Goal: Task Accomplishment & Management: Manage account settings

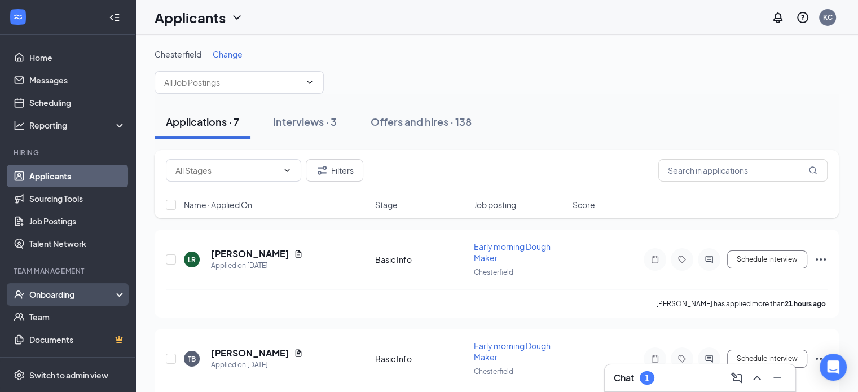
click at [84, 292] on div "Onboarding" at bounding box center [72, 294] width 87 height 11
click at [39, 294] on div "Onboarding" at bounding box center [72, 294] width 87 height 11
click at [37, 293] on div "Onboarding" at bounding box center [72, 294] width 87 height 11
click at [45, 314] on link "Overview" at bounding box center [77, 317] width 96 height 23
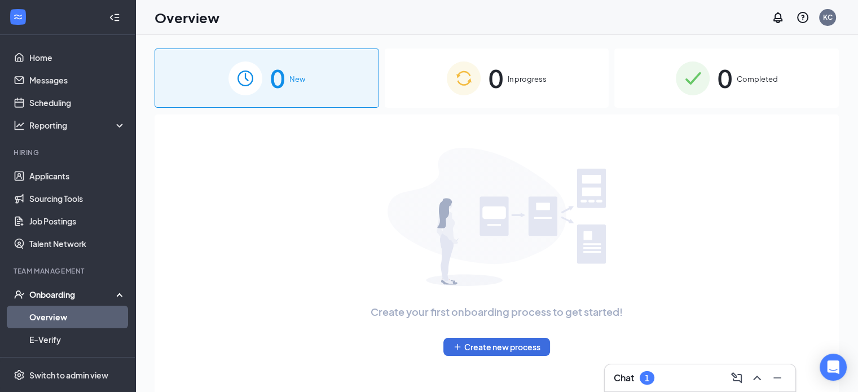
click at [45, 314] on link "Overview" at bounding box center [77, 317] width 96 height 23
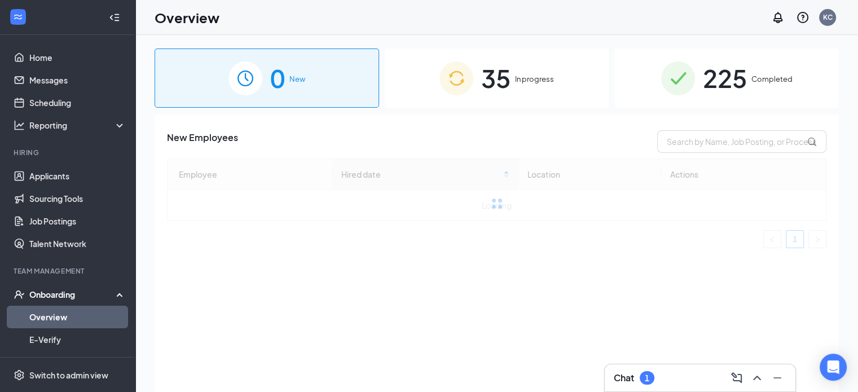
click at [481, 67] on span "35" at bounding box center [495, 78] width 29 height 39
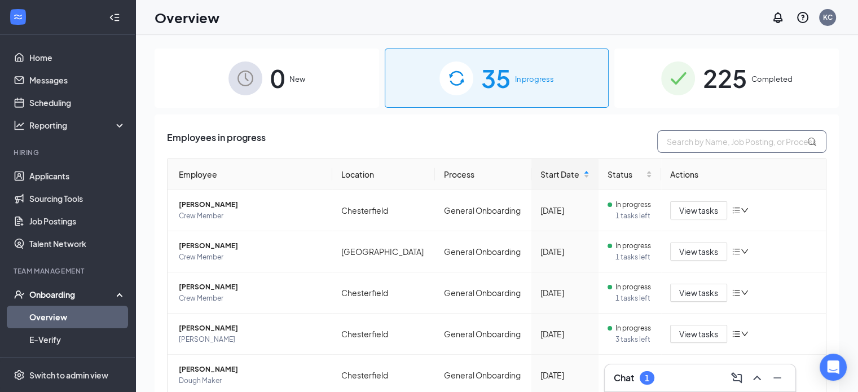
click at [667, 143] on input "text" at bounding box center [741, 141] width 169 height 23
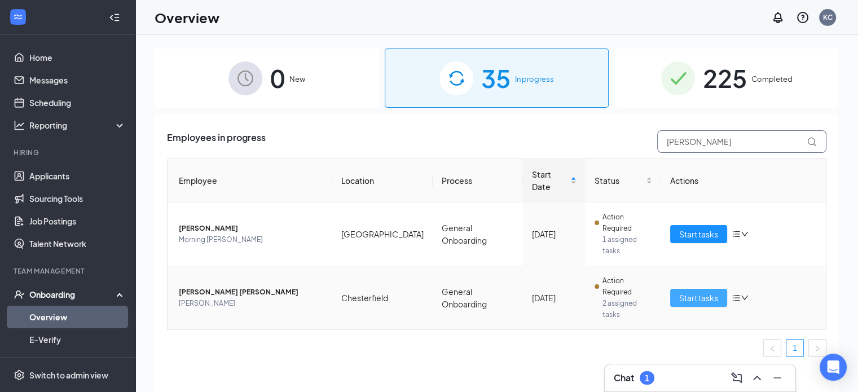
type input "[PERSON_NAME]"
click at [705, 292] on span "Start tasks" at bounding box center [698, 298] width 39 height 12
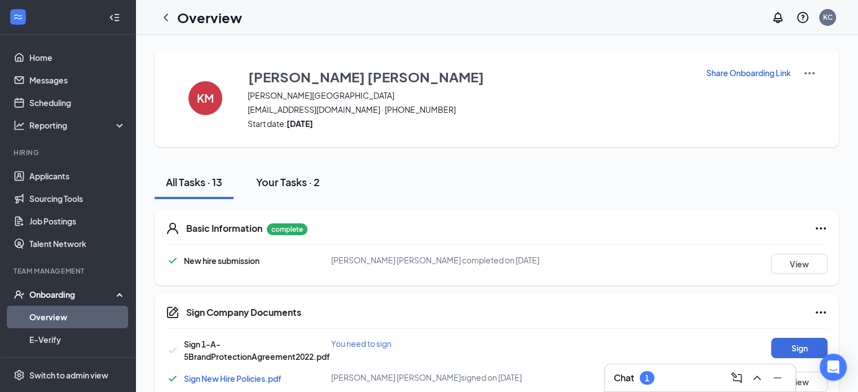
click at [300, 180] on div "Your Tasks · 2" at bounding box center [288, 182] width 64 height 14
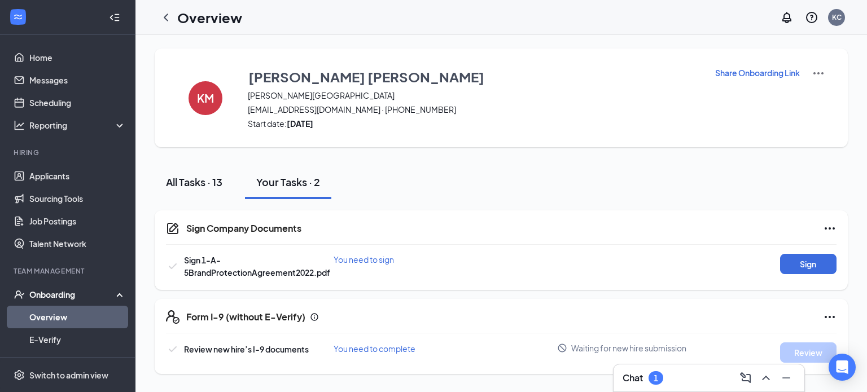
click at [173, 177] on div "All Tasks · 13" at bounding box center [194, 182] width 56 height 14
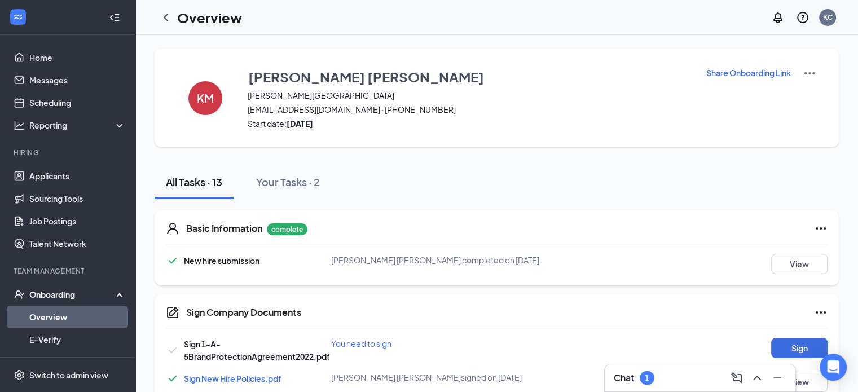
click at [813, 72] on img at bounding box center [810, 74] width 14 height 14
click at [486, 221] on div "Basic Information complete New hire submission [PERSON_NAME] [PERSON_NAME] comp…" at bounding box center [497, 247] width 684 height 75
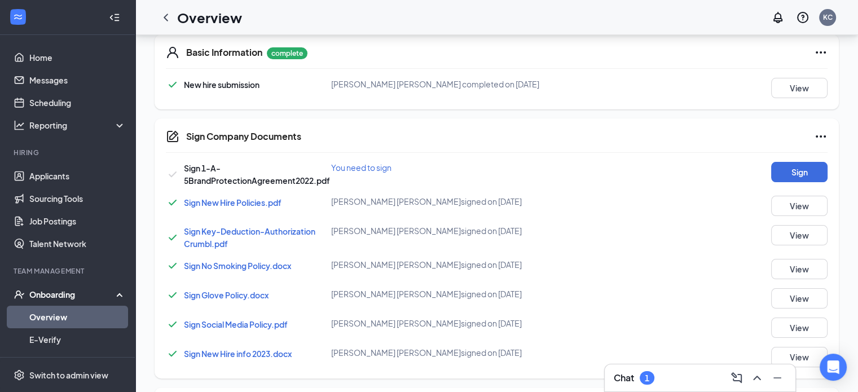
scroll to position [541, 0]
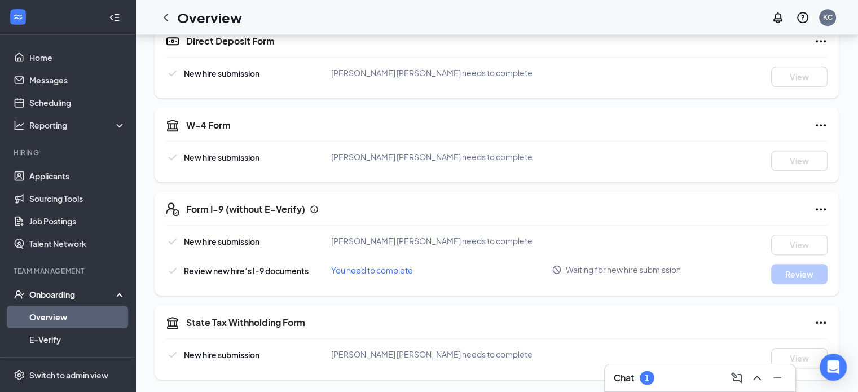
click at [620, 376] on h3 "Chat" at bounding box center [624, 378] width 20 height 12
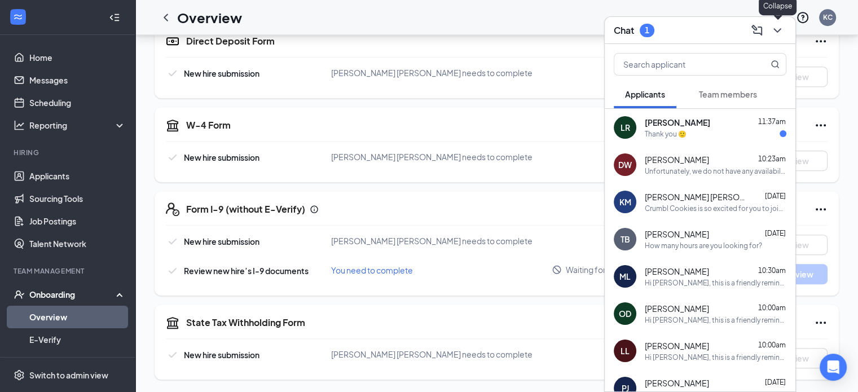
click at [779, 33] on icon "ChevronDown" at bounding box center [778, 31] width 14 height 14
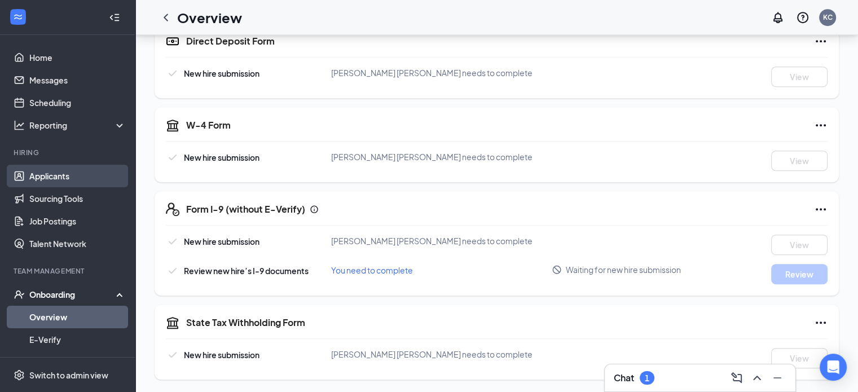
click at [60, 183] on link "Applicants" at bounding box center [77, 176] width 96 height 23
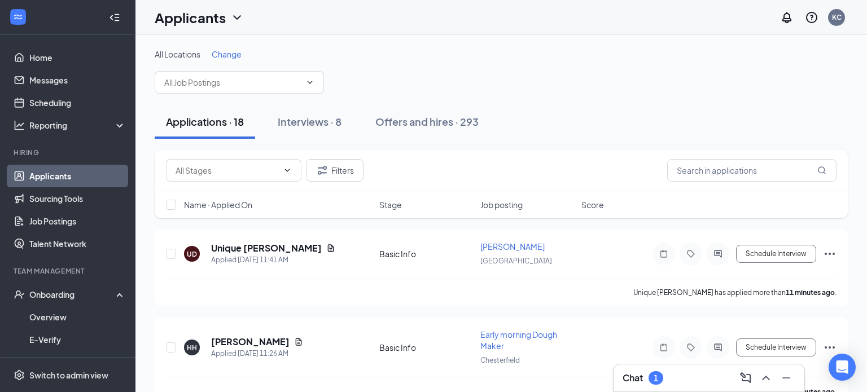
click at [229, 51] on span "Change" at bounding box center [227, 54] width 30 height 10
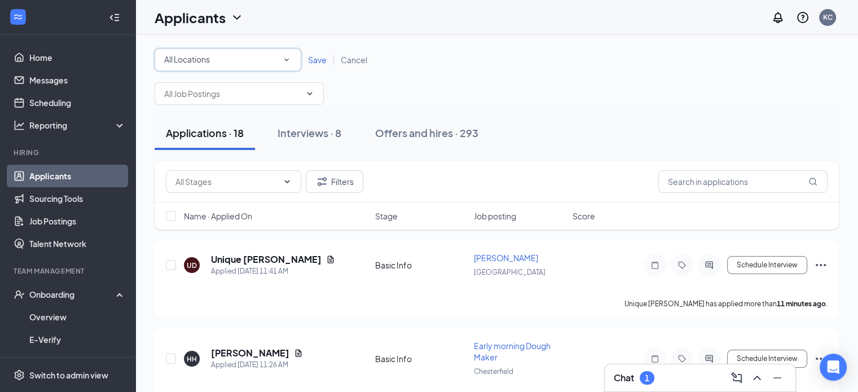
click at [270, 59] on div "All Locations" at bounding box center [228, 60] width 128 height 14
click at [202, 121] on span "Chesterfield" at bounding box center [187, 118] width 47 height 10
click at [326, 54] on div "Save Cancel" at bounding box center [337, 59] width 73 height 11
click at [324, 56] on span "Save" at bounding box center [317, 60] width 19 height 10
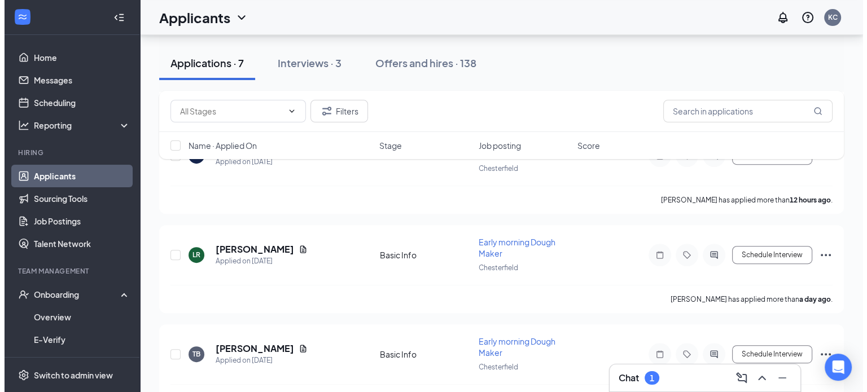
scroll to position [492, 0]
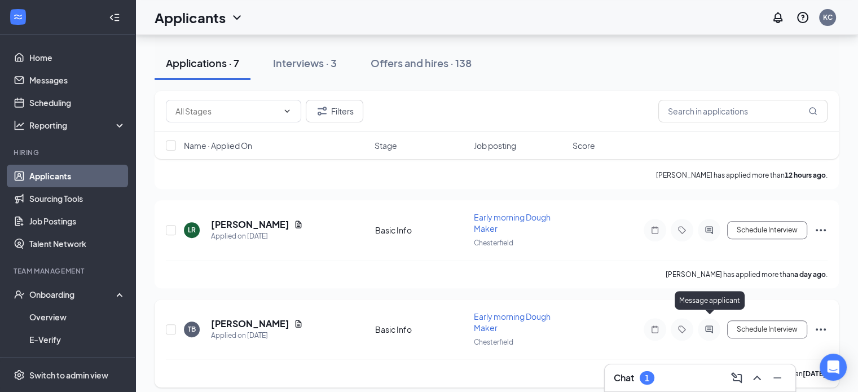
click at [712, 326] on icon "ActiveChat" at bounding box center [708, 329] width 7 height 7
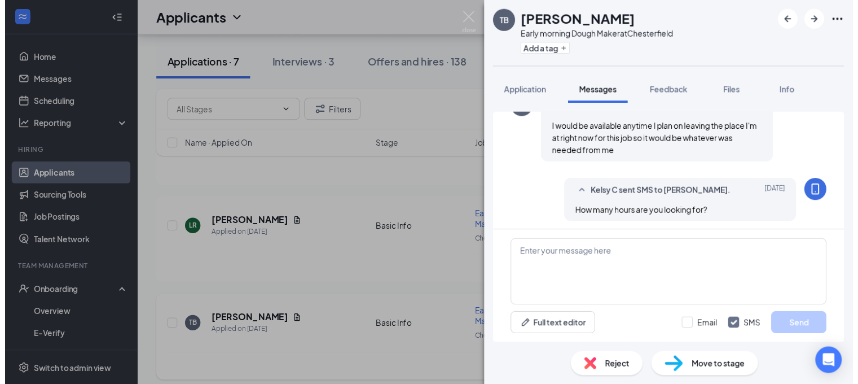
scroll to position [309, 0]
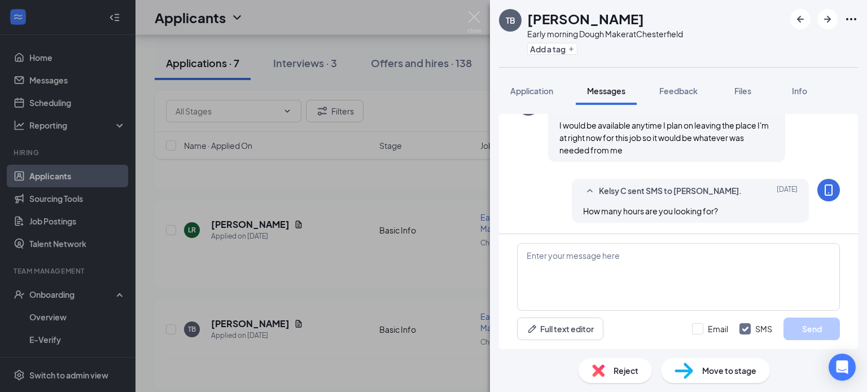
click at [401, 258] on div "[PERSON_NAME] Early morning Dough Maker at [GEOGRAPHIC_DATA] Add a tag Applicat…" at bounding box center [433, 196] width 867 height 392
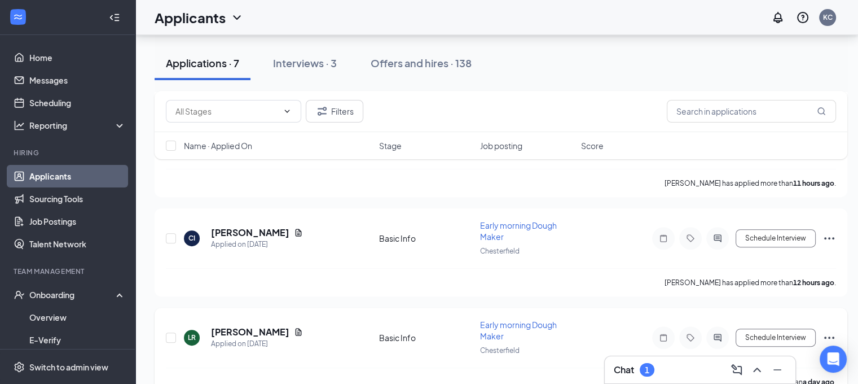
scroll to position [381, 0]
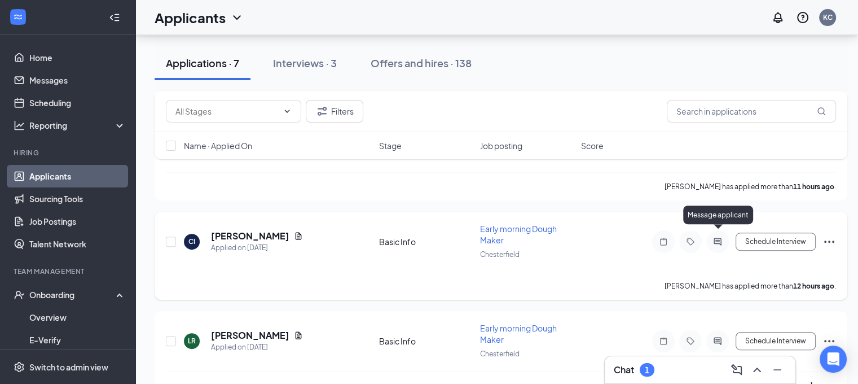
click at [721, 238] on icon "ActiveChat" at bounding box center [717, 241] width 7 height 7
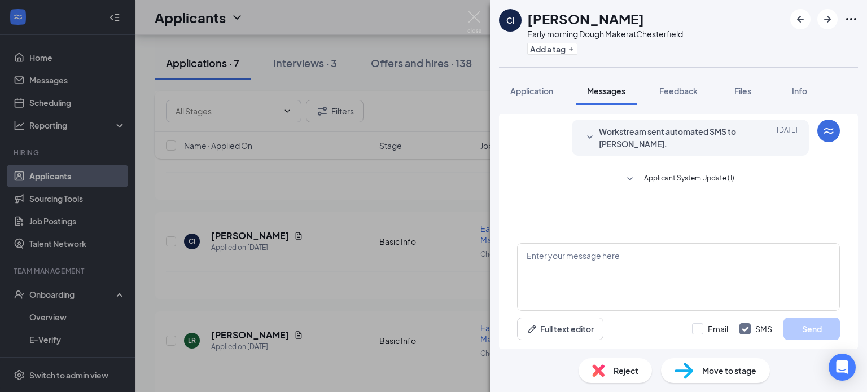
click at [384, 220] on div "CI [PERSON_NAME] Early morning Dough Maker at Chesterfield Add a tag Applicatio…" at bounding box center [433, 196] width 867 height 392
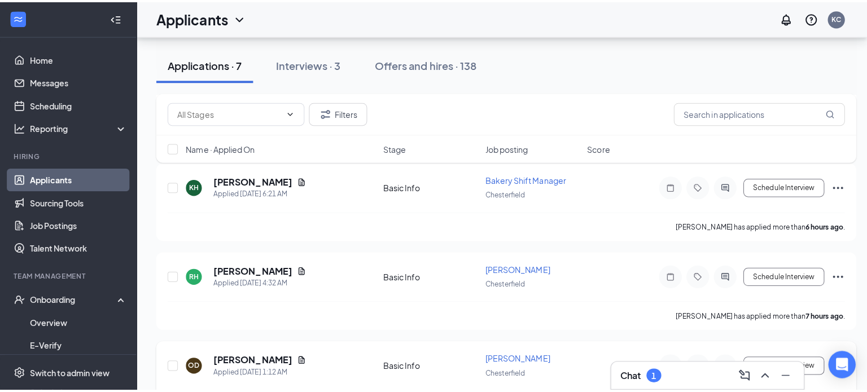
scroll to position [169, 0]
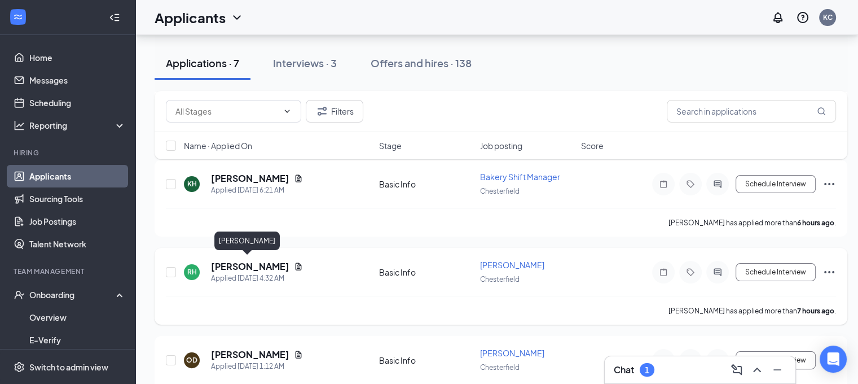
click at [240, 264] on h5 "[PERSON_NAME]" at bounding box center [250, 266] width 78 height 12
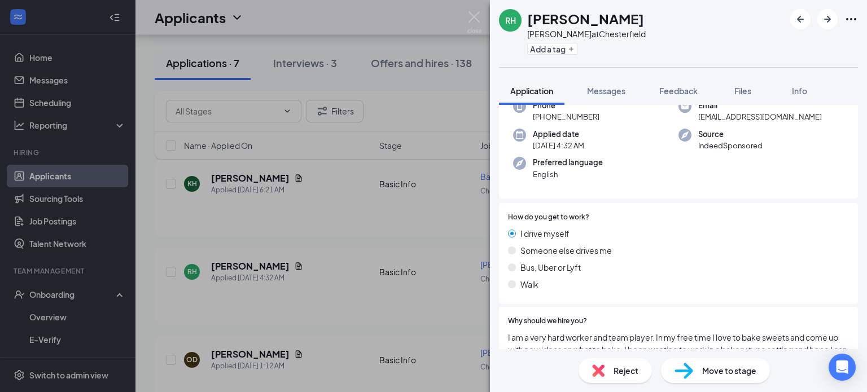
scroll to position [246, 0]
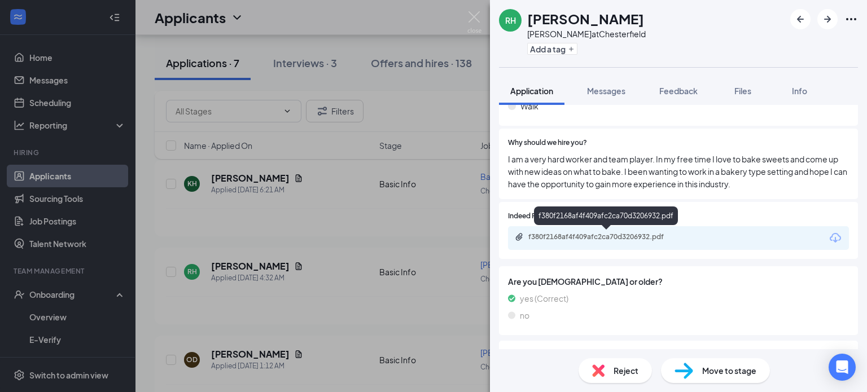
click at [553, 242] on div "f380f2168af4f409afc2ca70d3206932.pdf" at bounding box center [606, 237] width 183 height 11
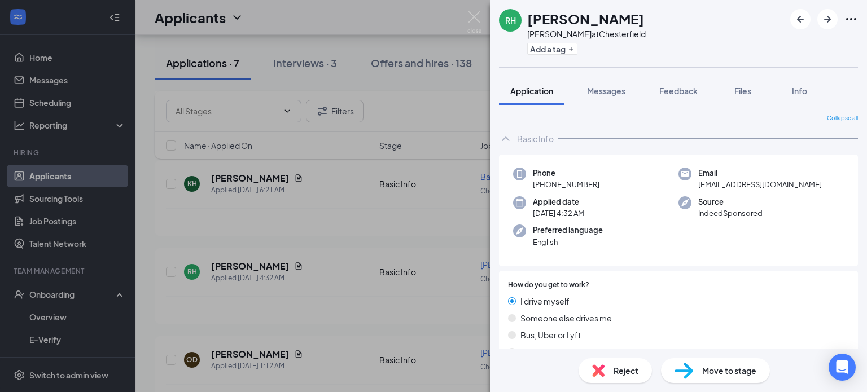
click at [604, 362] on div "Reject" at bounding box center [614, 370] width 73 height 25
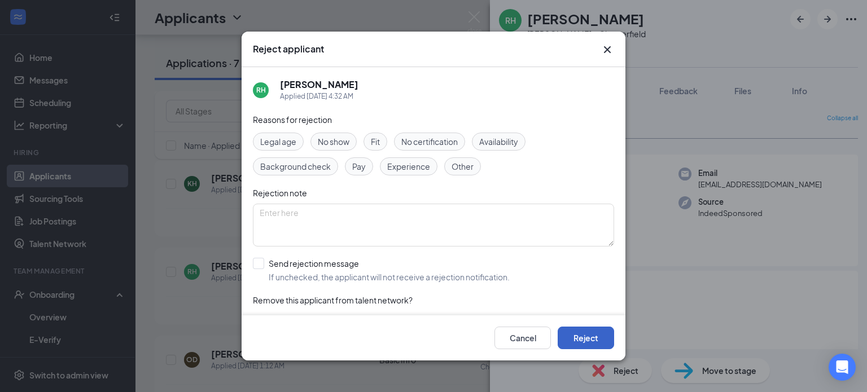
click at [574, 341] on button "Reject" at bounding box center [586, 338] width 56 height 23
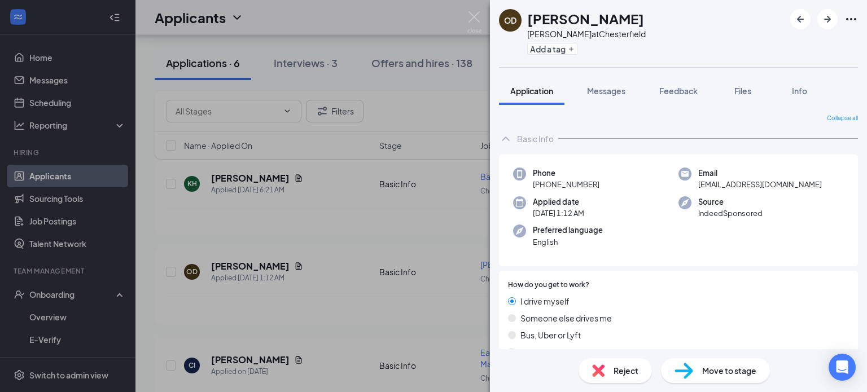
click at [329, 283] on div "OD [PERSON_NAME] at [GEOGRAPHIC_DATA] Add a tag Application Messages Feedback F…" at bounding box center [433, 196] width 867 height 392
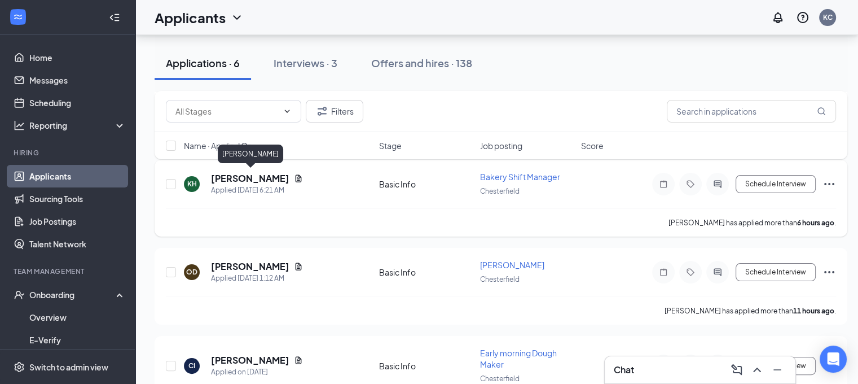
click at [282, 178] on h5 "[PERSON_NAME]" at bounding box center [250, 178] width 78 height 12
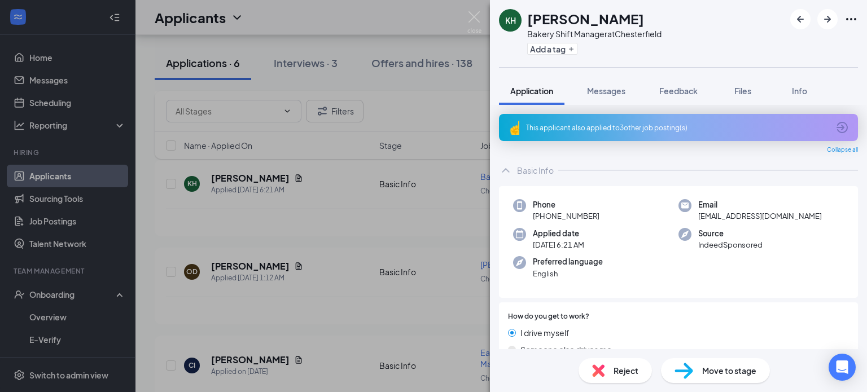
click at [653, 133] on div "This applicant also applied to 3 other job posting(s)" at bounding box center [678, 127] width 359 height 27
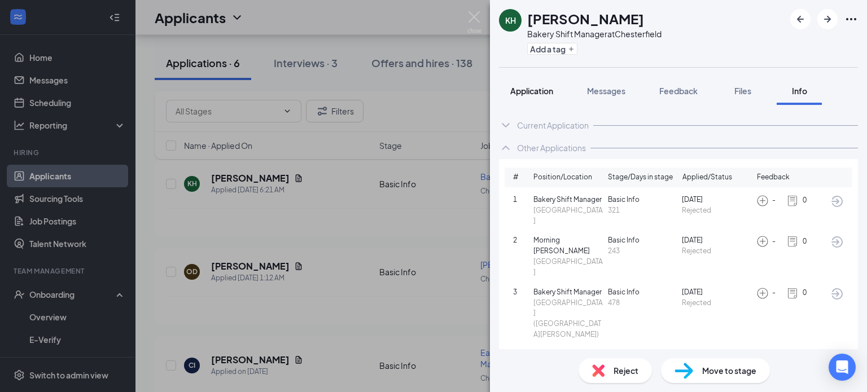
click at [539, 87] on span "Application" at bounding box center [531, 91] width 43 height 10
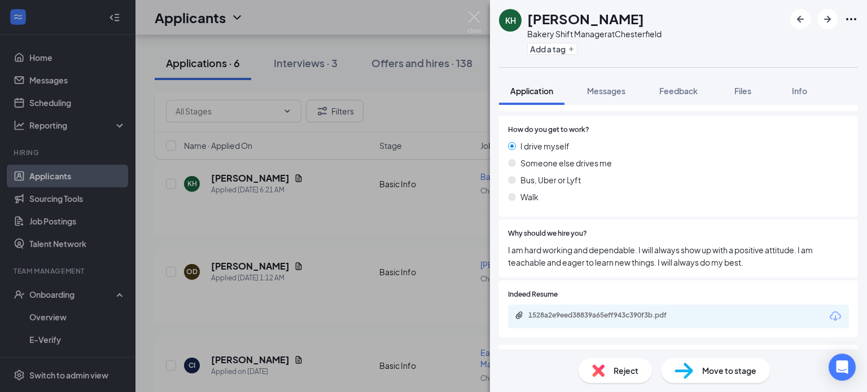
scroll to position [210, 0]
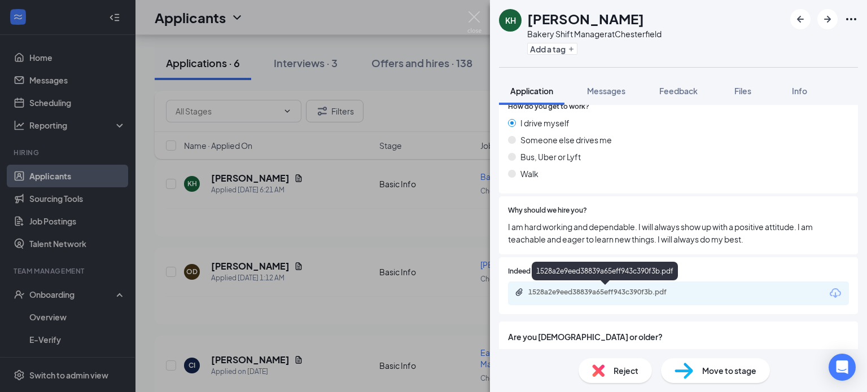
click at [559, 291] on div "1528a2e9eed38839a65eff943c390f3b.pdf" at bounding box center [607, 292] width 158 height 9
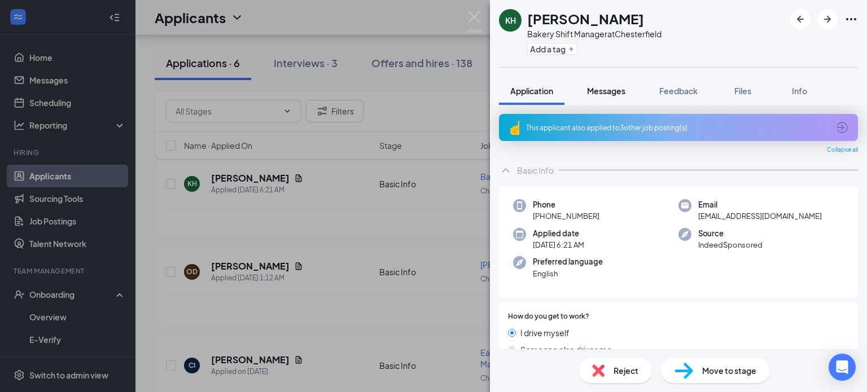
click at [603, 95] on span "Messages" at bounding box center [606, 91] width 38 height 10
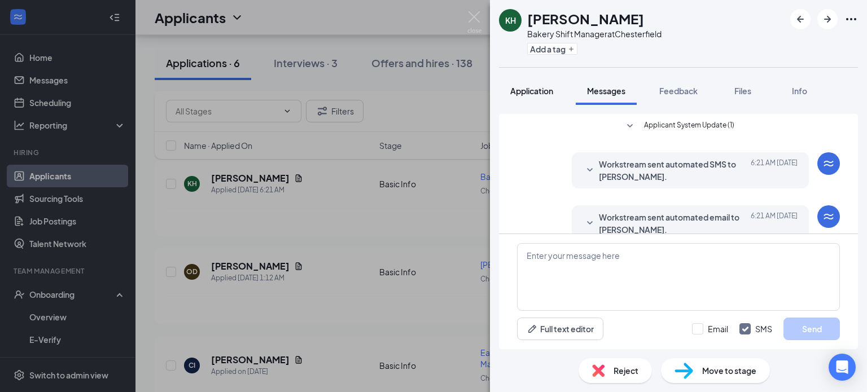
scroll to position [19, 0]
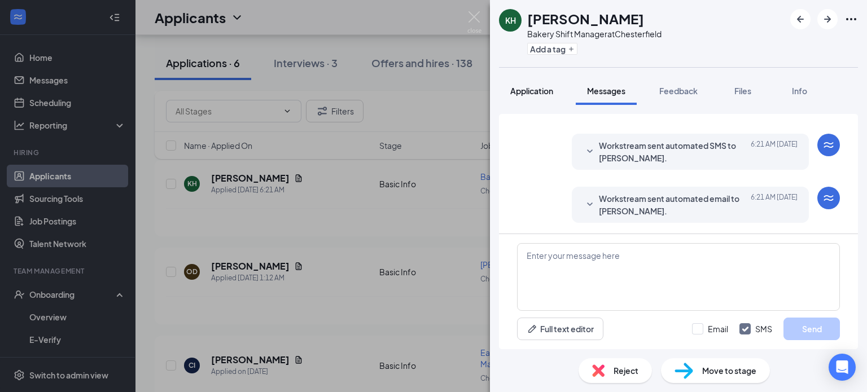
click at [526, 100] on button "Application" at bounding box center [531, 91] width 65 height 28
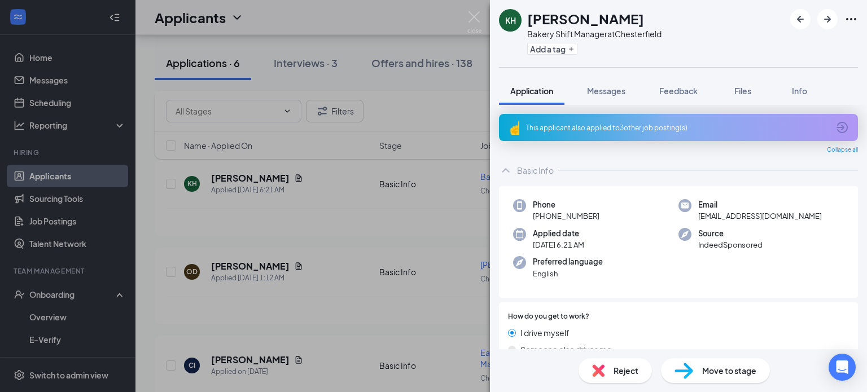
click at [553, 126] on div "This applicant also applied to 3 other job posting(s)" at bounding box center [677, 128] width 302 height 10
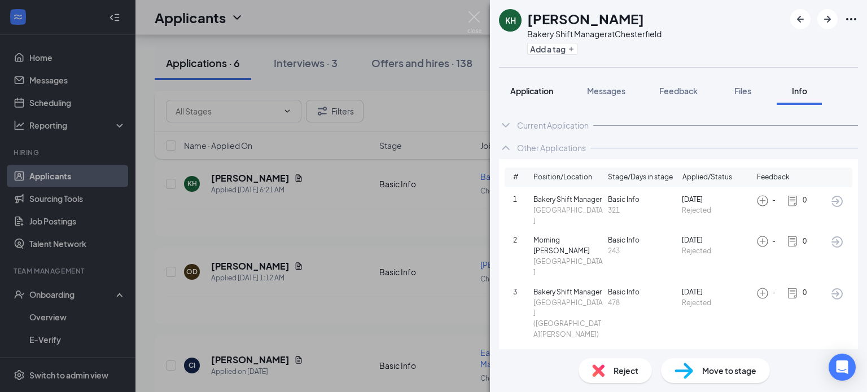
click at [537, 94] on span "Application" at bounding box center [531, 91] width 43 height 10
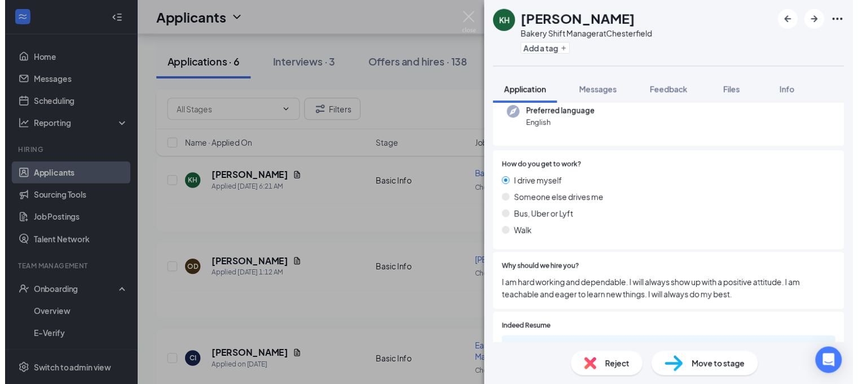
scroll to position [223, 0]
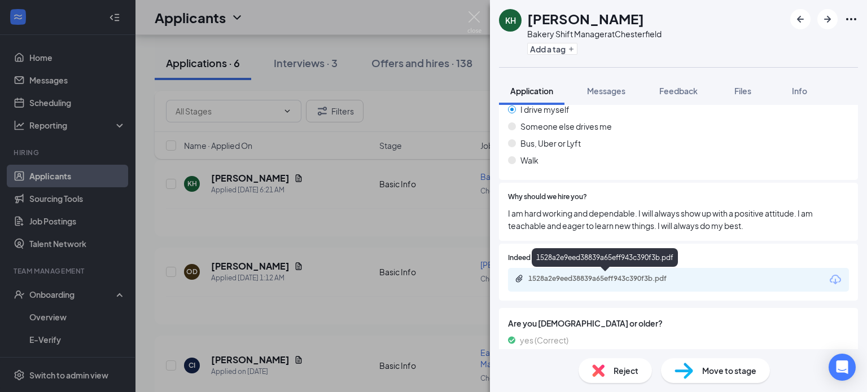
click at [542, 279] on div "1528a2e9eed38839a65eff943c390f3b.pdf" at bounding box center [607, 278] width 158 height 9
click at [67, 275] on div "KH [PERSON_NAME] Bakery Shift Manager at [GEOGRAPHIC_DATA] Add a tag Applicatio…" at bounding box center [433, 196] width 867 height 392
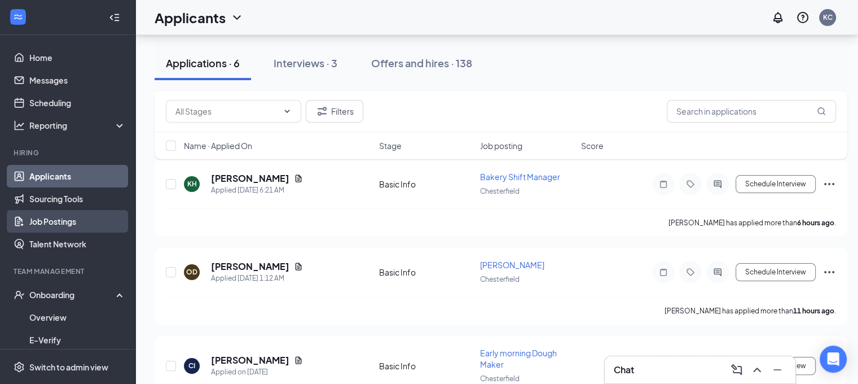
click at [45, 222] on link "Job Postings" at bounding box center [77, 221] width 96 height 23
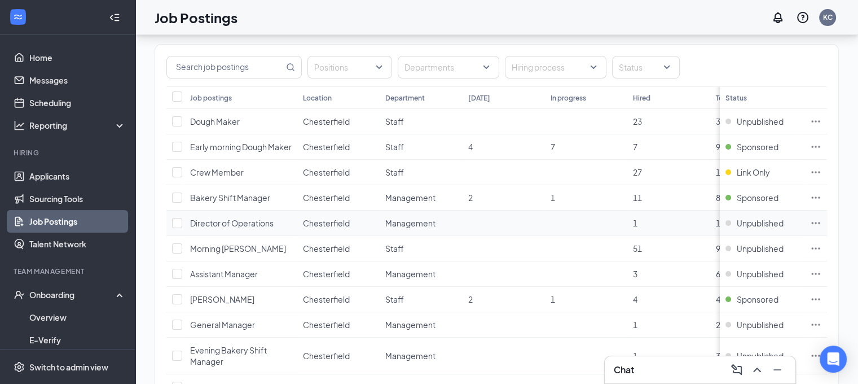
scroll to position [86, 0]
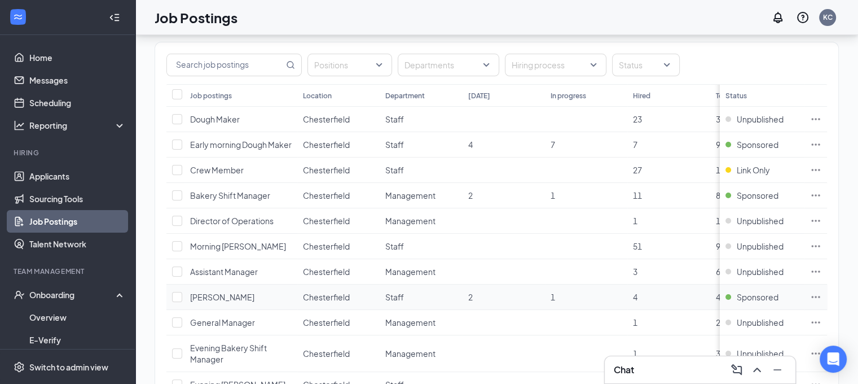
click at [822, 291] on icon "Ellipses" at bounding box center [815, 296] width 11 height 11
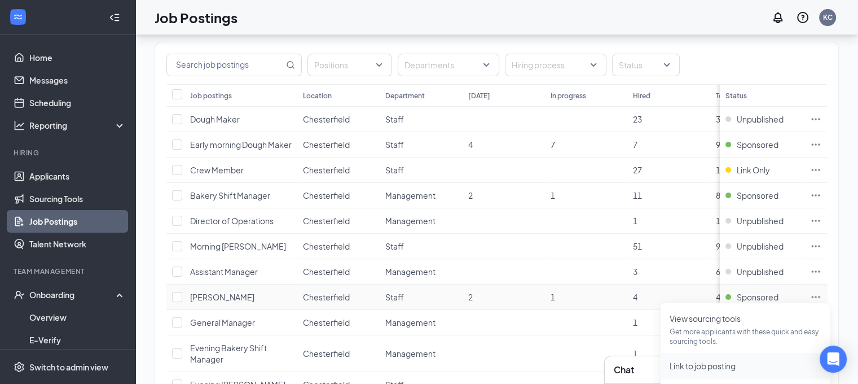
click at [685, 367] on span "Link to job posting" at bounding box center [703, 366] width 66 height 10
